Goal: Register for event/course

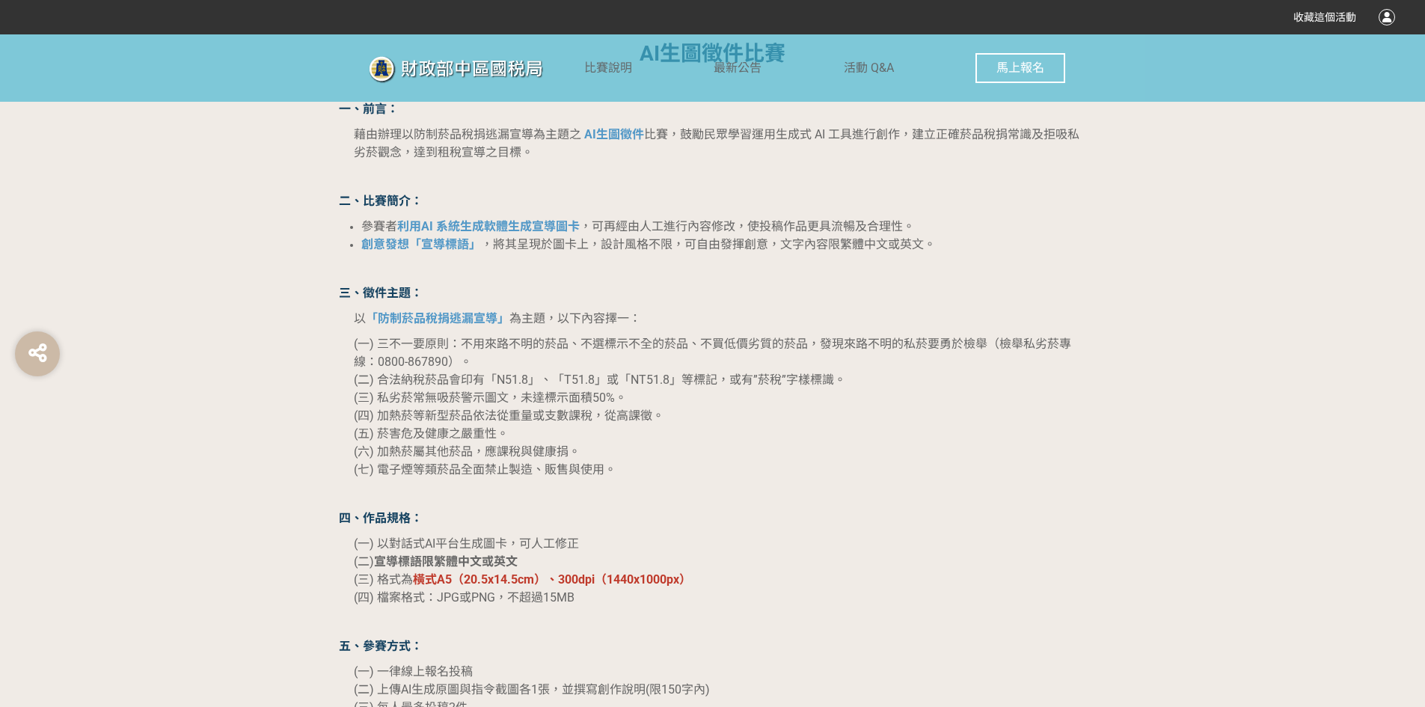
scroll to position [1122, 0]
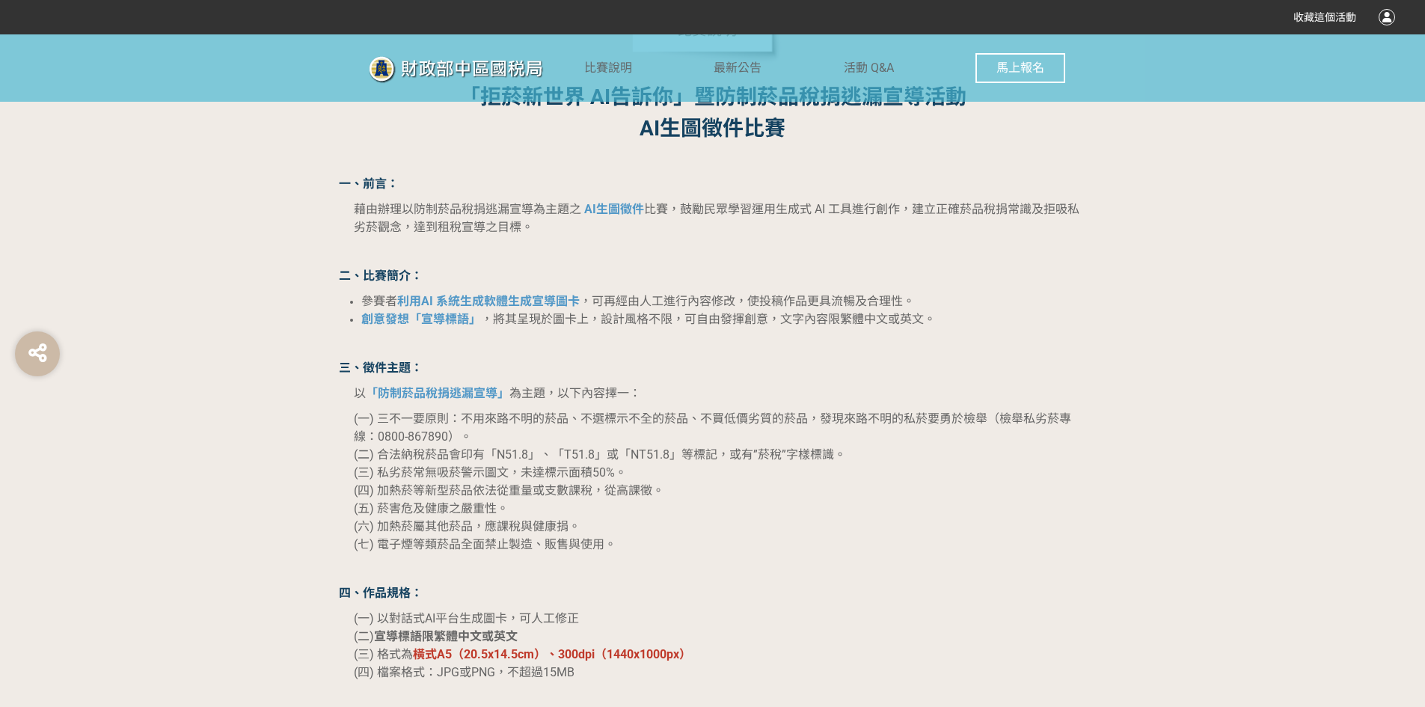
click at [1026, 67] on span "馬上報名" at bounding box center [1020, 68] width 48 height 14
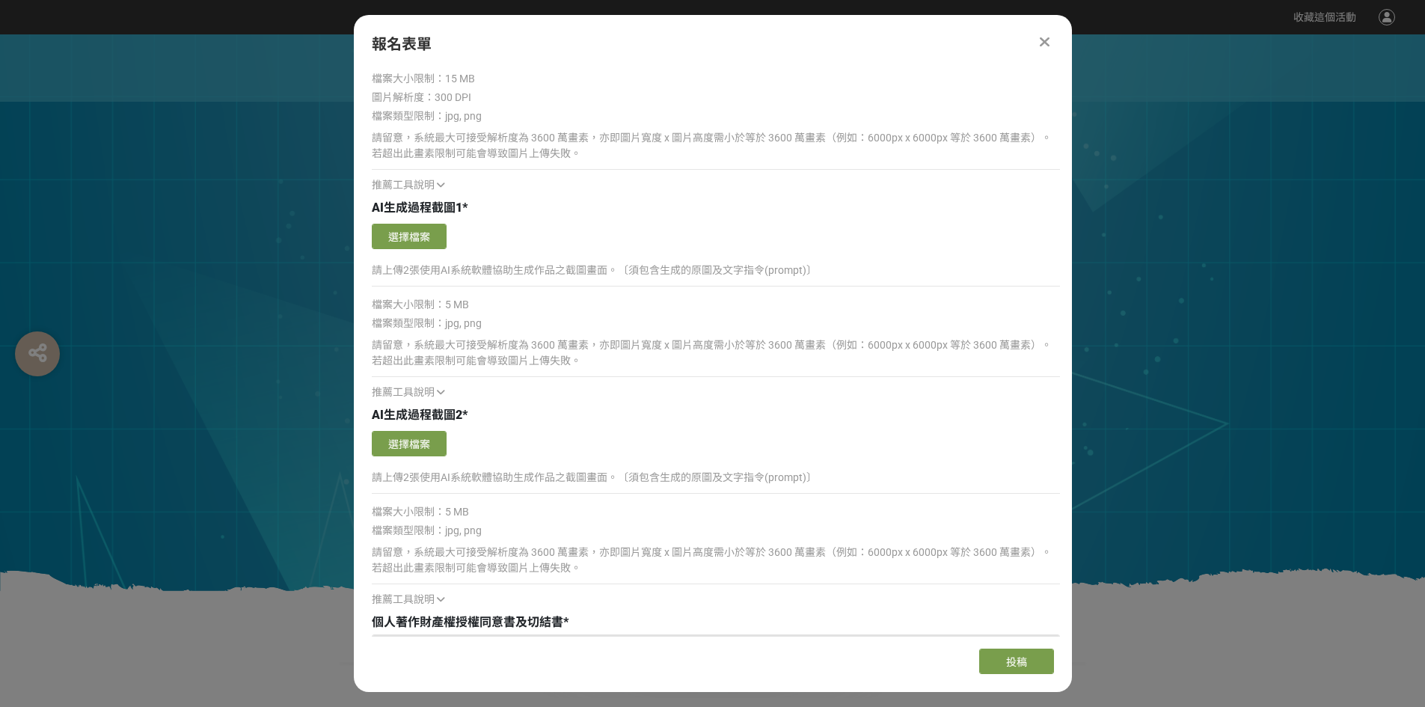
scroll to position [1346, 0]
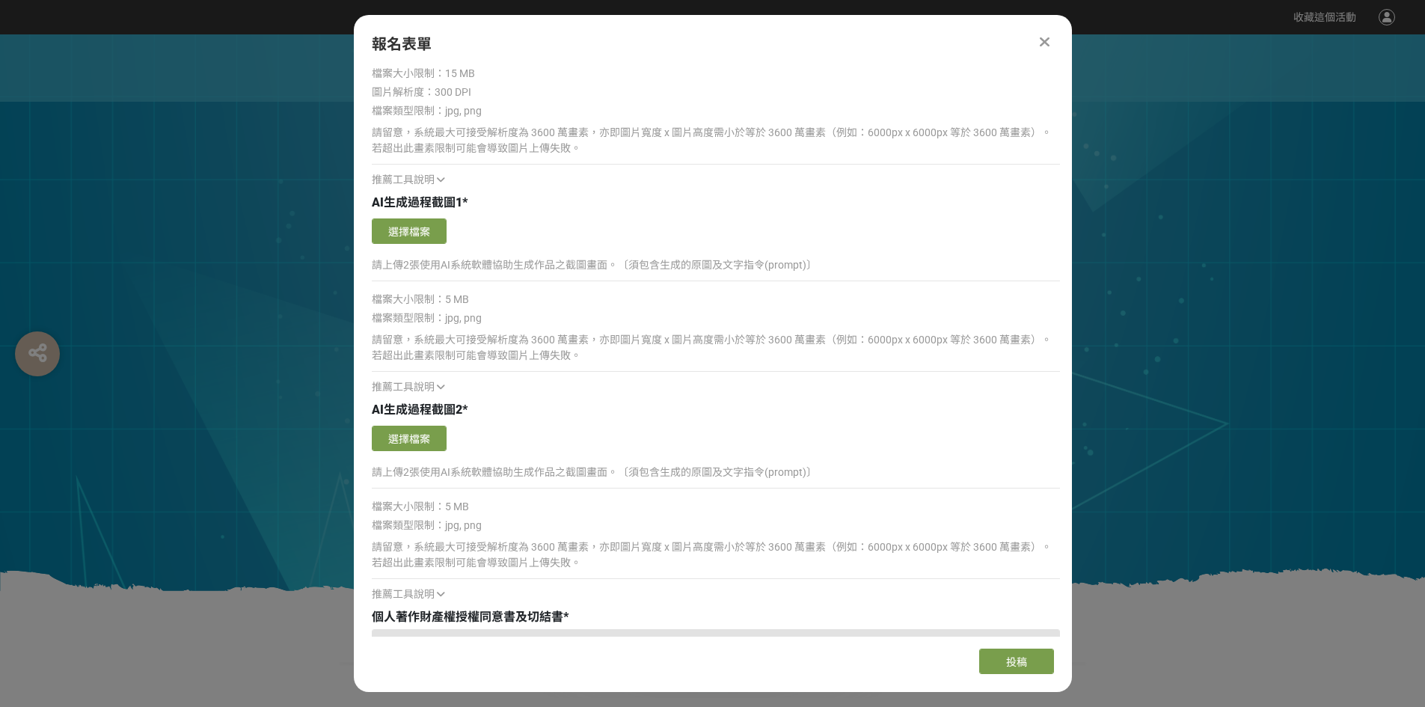
click at [1043, 34] on icon at bounding box center [1045, 41] width 10 height 15
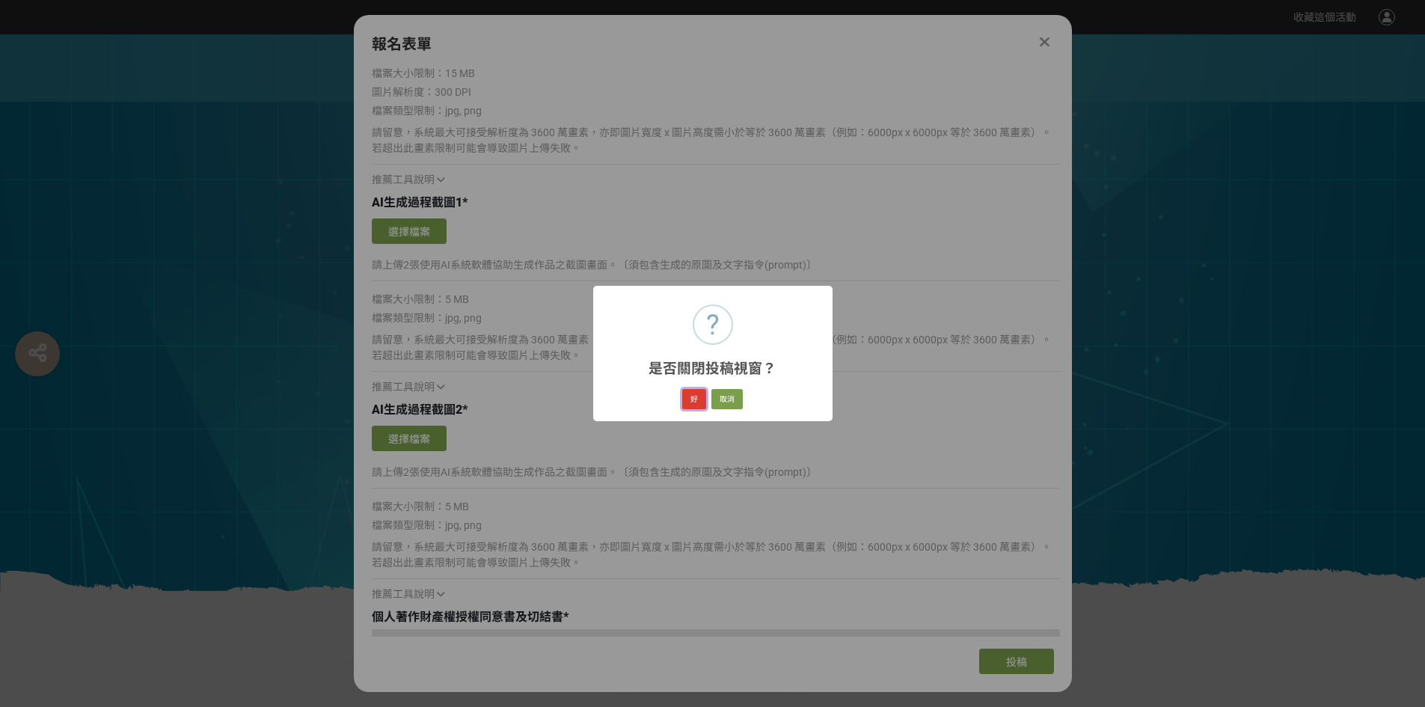
click at [689, 396] on button "好" at bounding box center [694, 399] width 24 height 21
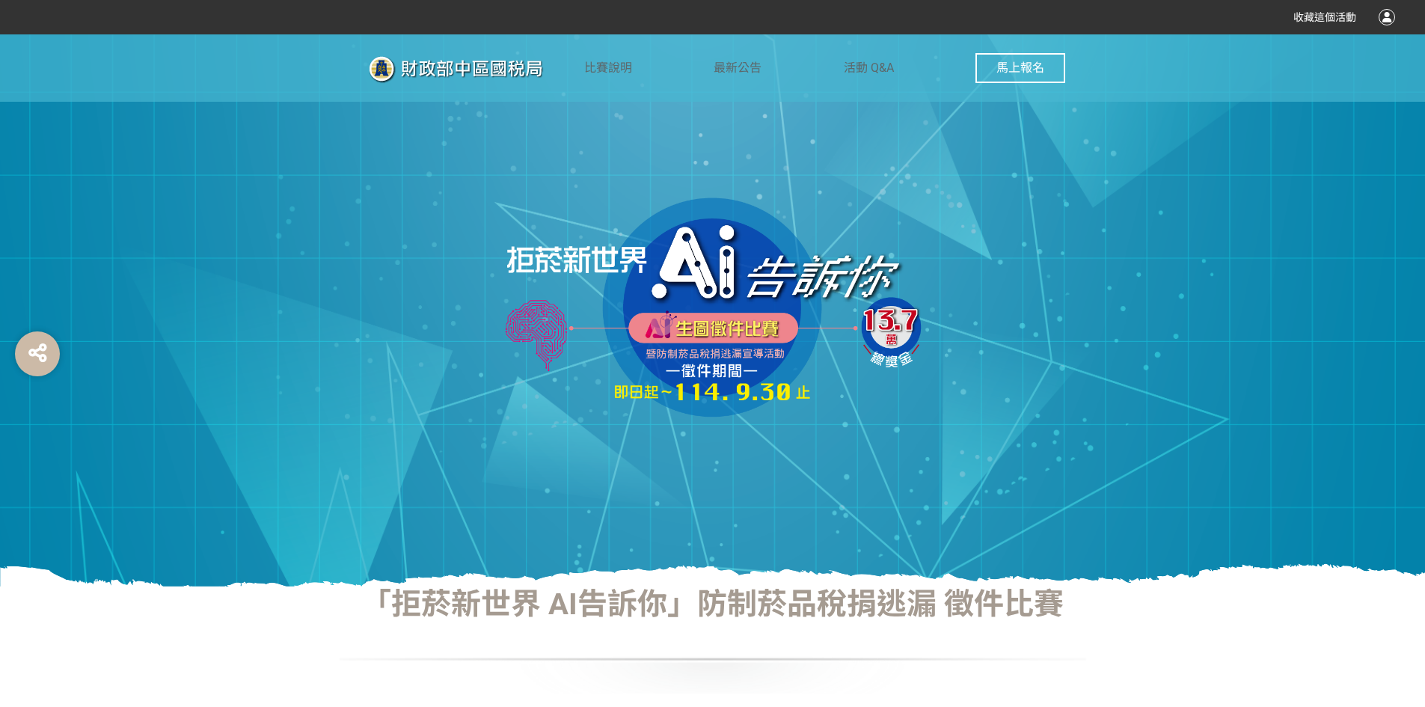
scroll to position [0, 0]
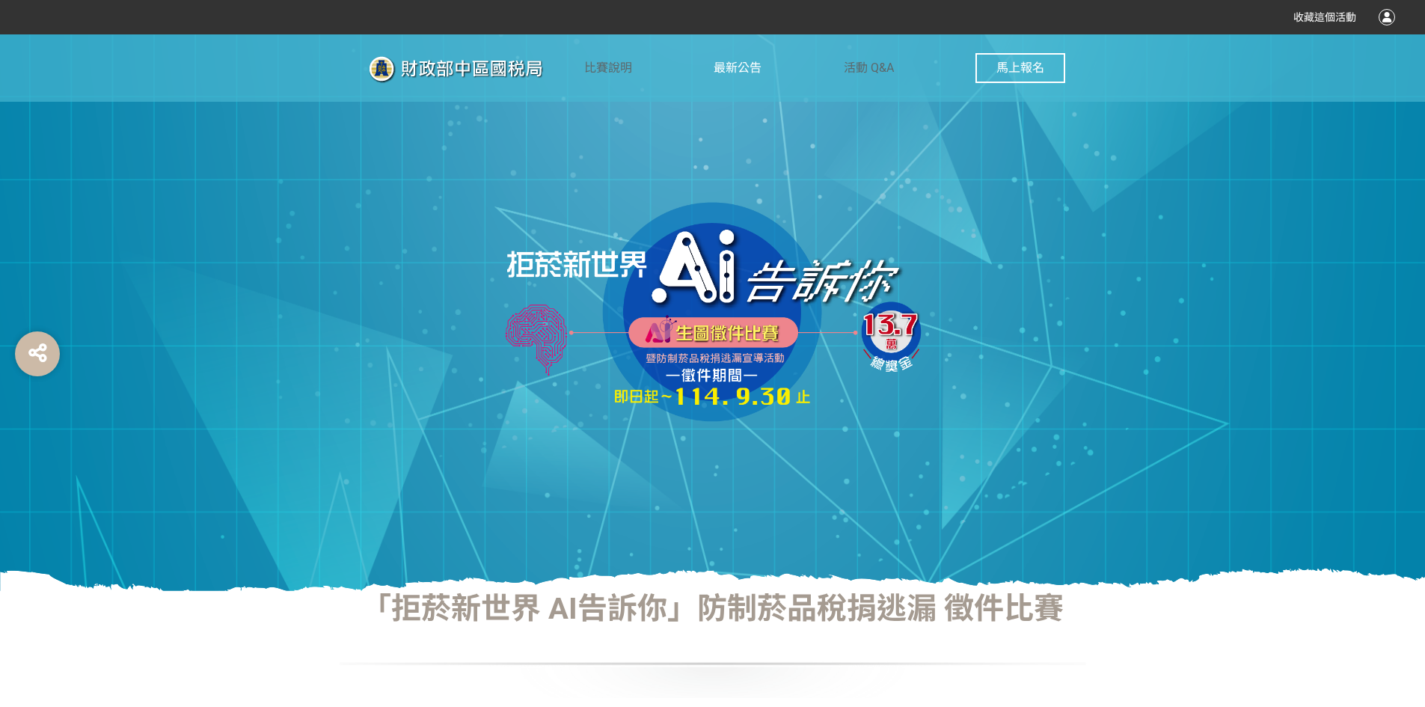
click at [734, 67] on span "最新公告" at bounding box center [737, 68] width 48 height 14
click at [608, 73] on span "比賽說明" at bounding box center [608, 68] width 48 height 14
click at [886, 64] on span "活動 Q&A" at bounding box center [869, 68] width 50 height 14
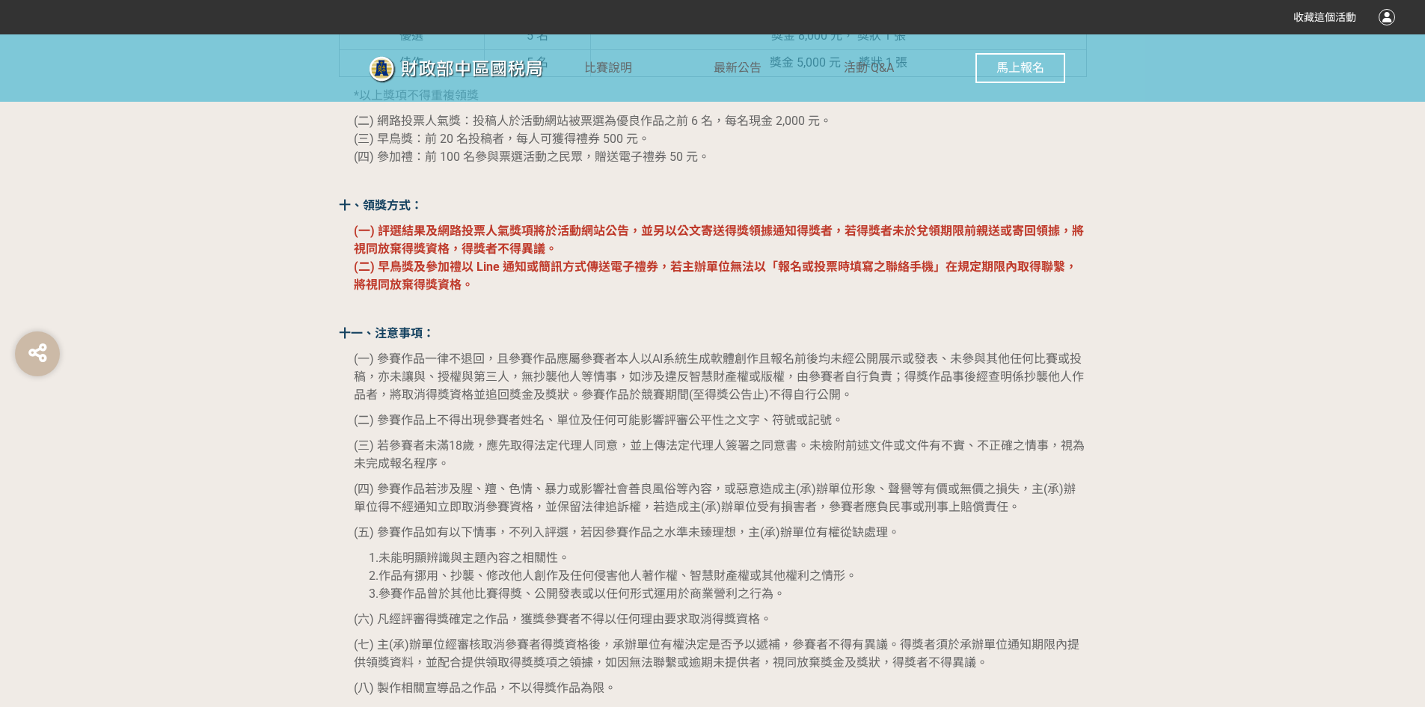
scroll to position [2543, 0]
